Goal: Information Seeking & Learning: Learn about a topic

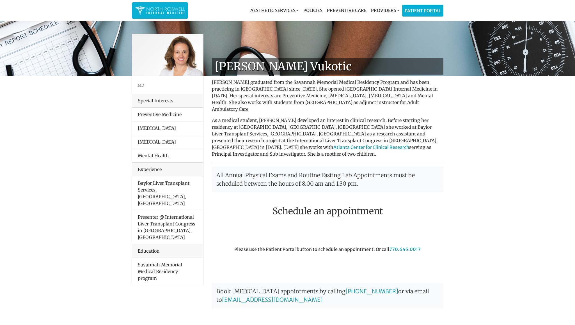
click at [278, 132] on p "As a medical student, Dr. Vukotic developed an interest in clinical research. B…" at bounding box center [328, 137] width 232 height 40
click at [159, 156] on li "Mental Health" at bounding box center [167, 156] width 71 height 14
click at [164, 155] on li "Mental Health" at bounding box center [167, 156] width 71 height 14
click at [166, 156] on li "Mental Health" at bounding box center [167, 156] width 71 height 14
click at [154, 171] on div "Experience" at bounding box center [167, 170] width 71 height 14
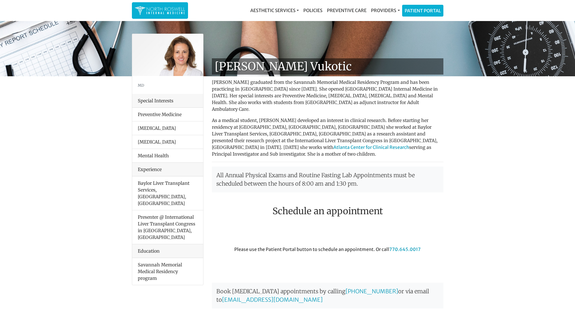
click at [165, 9] on img at bounding box center [160, 10] width 51 height 11
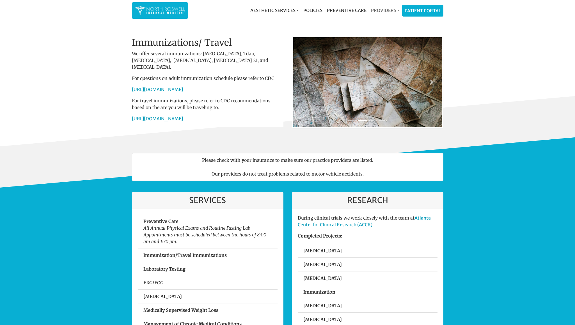
click at [380, 10] on link "Providers" at bounding box center [385, 10] width 33 height 11
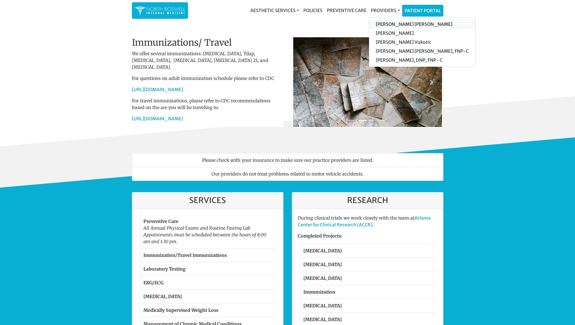
click at [390, 24] on link "[PERSON_NAME] [PERSON_NAME]" at bounding box center [422, 24] width 106 height 9
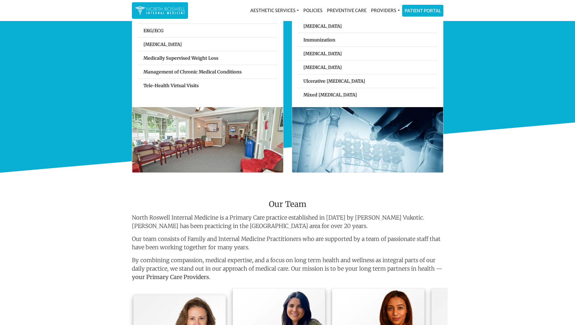
scroll to position [254, 0]
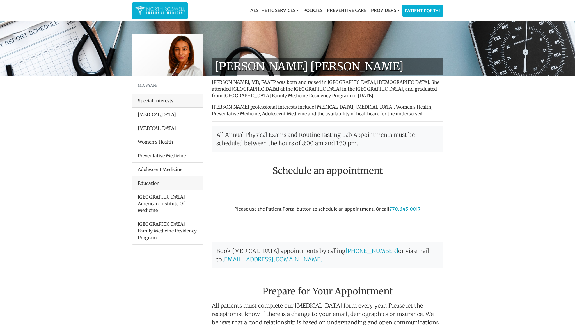
click at [309, 114] on p "[PERSON_NAME] professional interests include [MEDICAL_DATA], [MEDICAL_DATA], Wo…" at bounding box center [328, 110] width 232 height 13
click at [349, 168] on h2 "Schedule an appointment" at bounding box center [328, 171] width 232 height 11
